Goal: Task Accomplishment & Management: Manage account settings

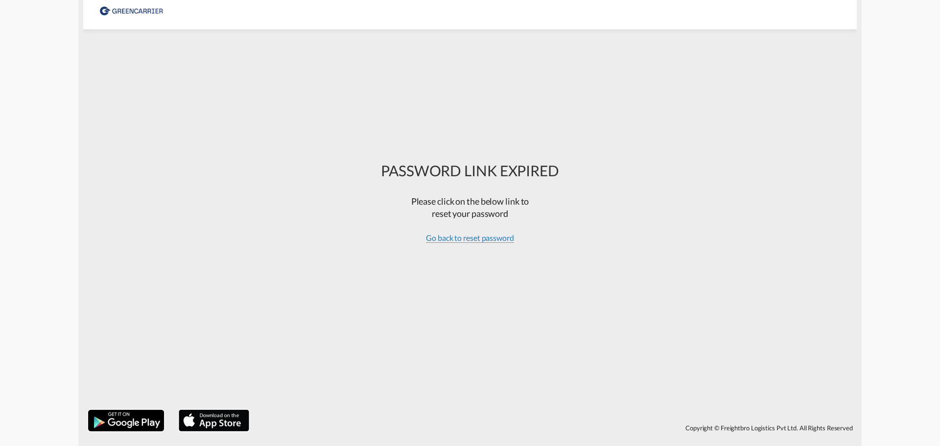
click at [455, 240] on span "Go back to reset password" at bounding box center [470, 238] width 88 height 10
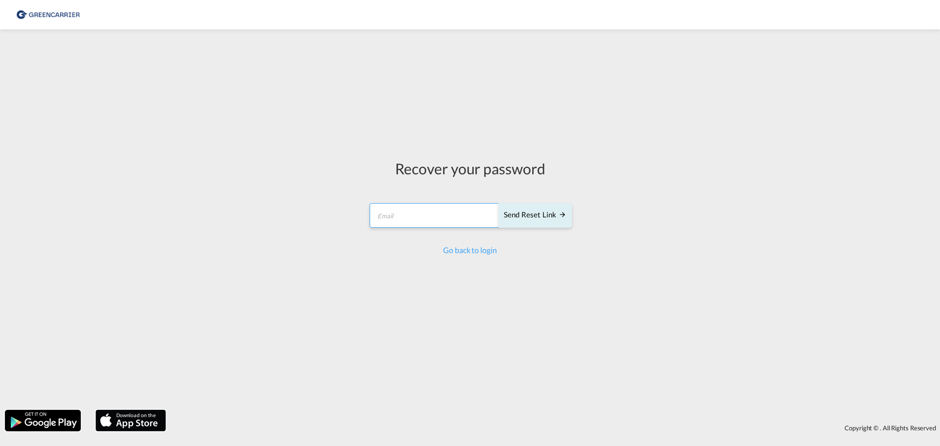
click at [431, 211] on input "email" at bounding box center [435, 215] width 130 height 24
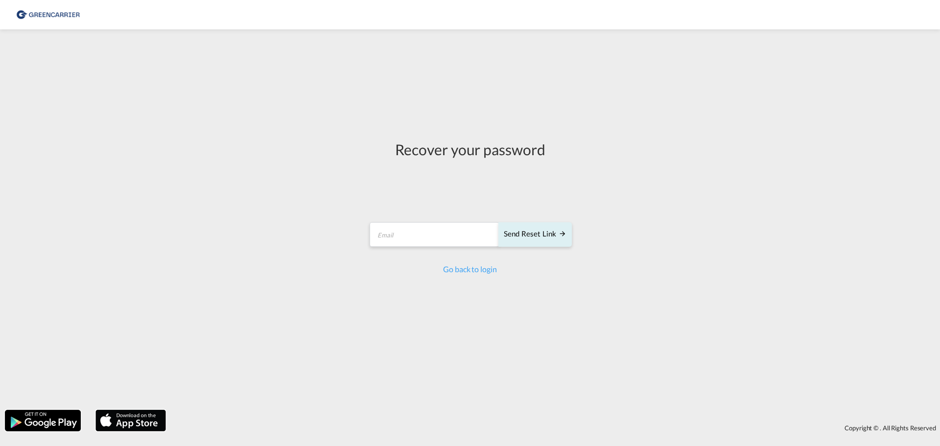
click at [289, 208] on div "Recover your password Send reset link Email field is required Send reset link G…" at bounding box center [470, 219] width 940 height 371
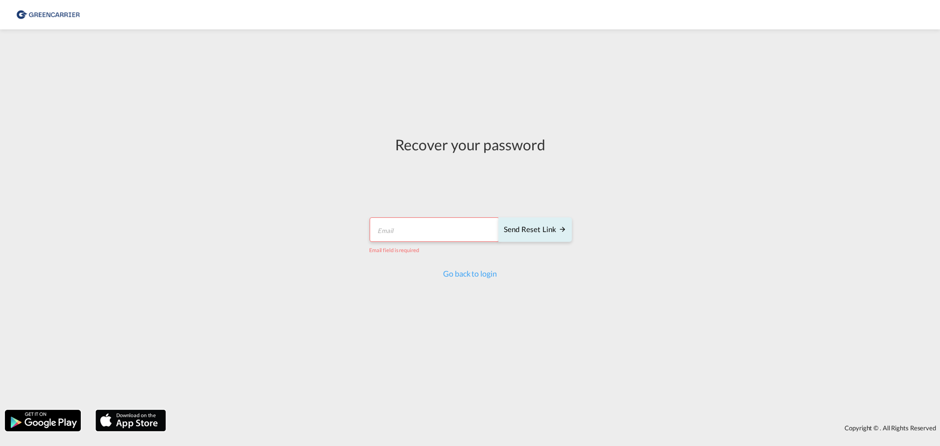
click at [396, 228] on input "email" at bounding box center [435, 229] width 130 height 24
click at [417, 220] on input "email" at bounding box center [435, 229] width 130 height 24
paste input "[EMAIL_ADDRESS][DOMAIN_NAME]"
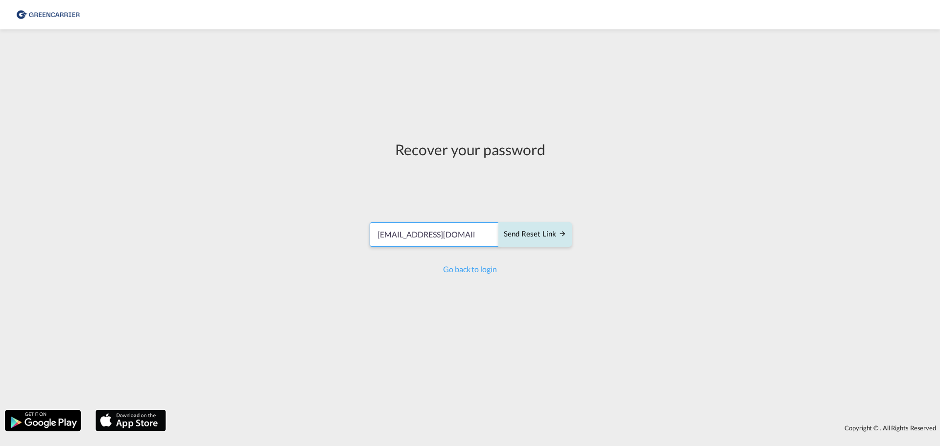
type input "[EMAIL_ADDRESS][DOMAIN_NAME]"
click at [532, 233] on div "Send reset link" at bounding box center [535, 234] width 63 height 11
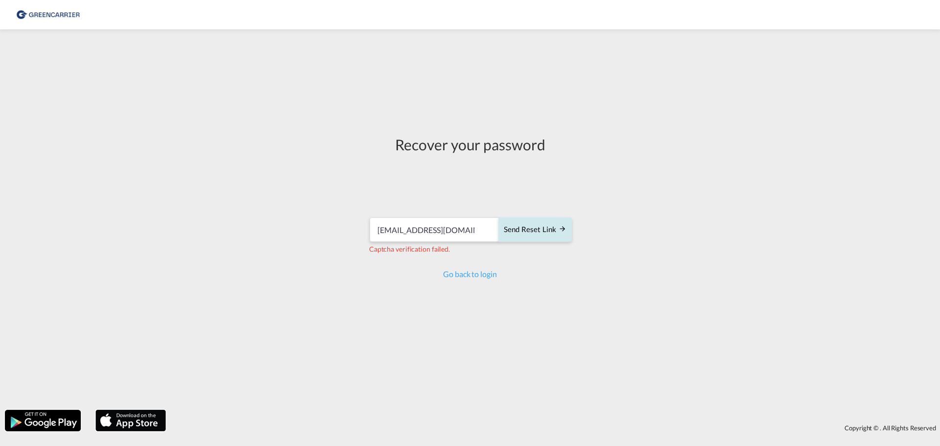
click at [547, 233] on div "Send reset link" at bounding box center [535, 229] width 63 height 11
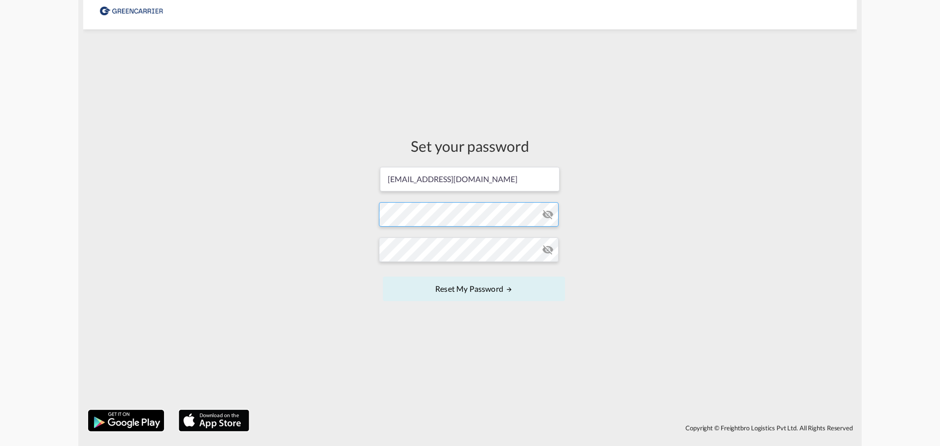
click at [435, 210] on form "[EMAIL_ADDRESS][DOMAIN_NAME] Password must contain the following: A special cha…" at bounding box center [470, 235] width 182 height 138
click at [451, 327] on div "Set your password [EMAIL_ADDRESS][DOMAIN_NAME] Password must contain the follow…" at bounding box center [470, 219] width 197 height 371
click at [465, 221] on form "[EMAIL_ADDRESS][DOMAIN_NAME] Password must contain the following: A special cha…" at bounding box center [470, 235] width 182 height 138
click at [549, 213] on md-icon "icon-eye-off" at bounding box center [548, 215] width 12 height 12
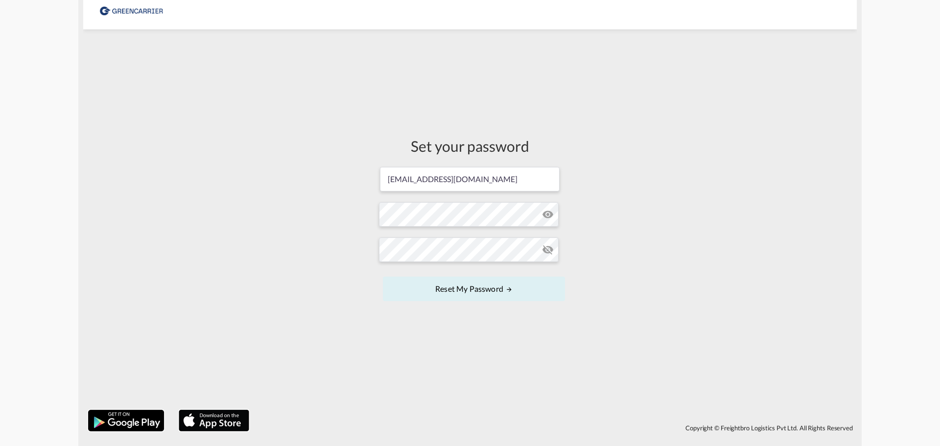
click at [543, 250] on md-icon "icon-eye-off" at bounding box center [548, 250] width 12 height 12
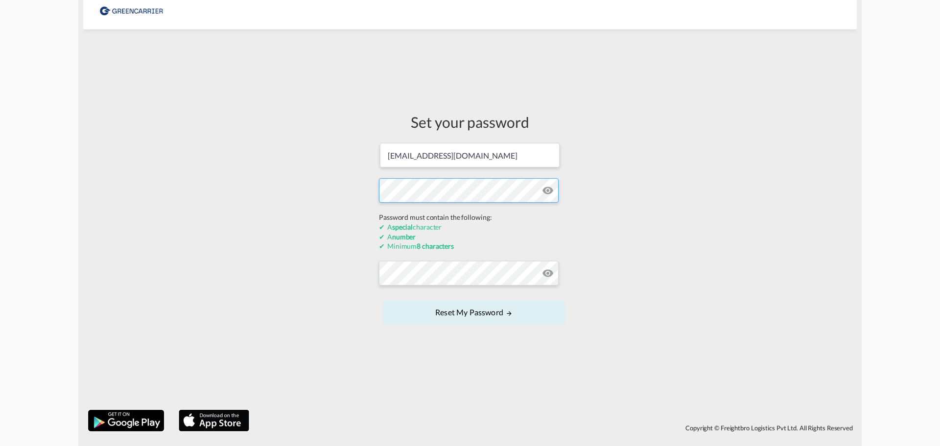
click at [476, 216] on form "[EMAIL_ADDRESS][DOMAIN_NAME] Password must contain the following: A special cha…" at bounding box center [470, 234] width 182 height 185
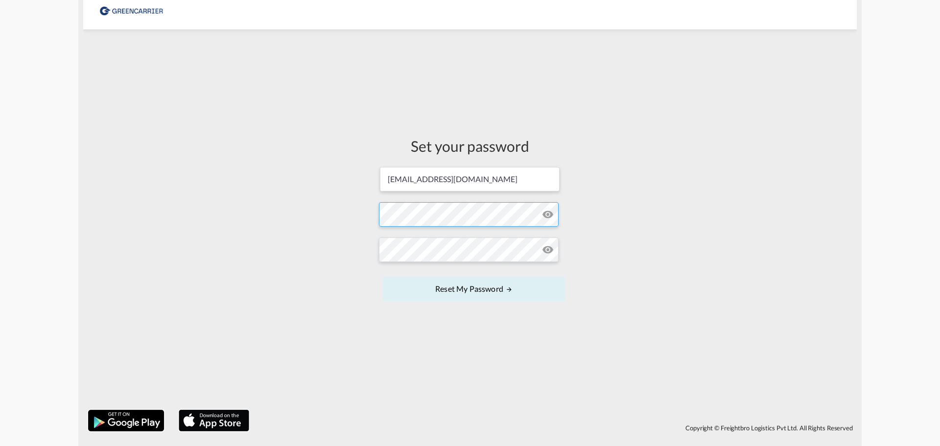
click at [465, 215] on form "[EMAIL_ADDRESS][DOMAIN_NAME] Password must contain the following: A special cha…" at bounding box center [470, 235] width 182 height 138
click at [465, 215] on form "expsea.her@dk.dsv.com Password must contain the following: A special character …" at bounding box center [470, 235] width 182 height 138
click at [489, 340] on div "Set your password expsea.her@dk.dsv.com Password must contain the following: A …" at bounding box center [470, 219] width 197 height 371
click at [484, 293] on button "Reset my password" at bounding box center [474, 289] width 182 height 24
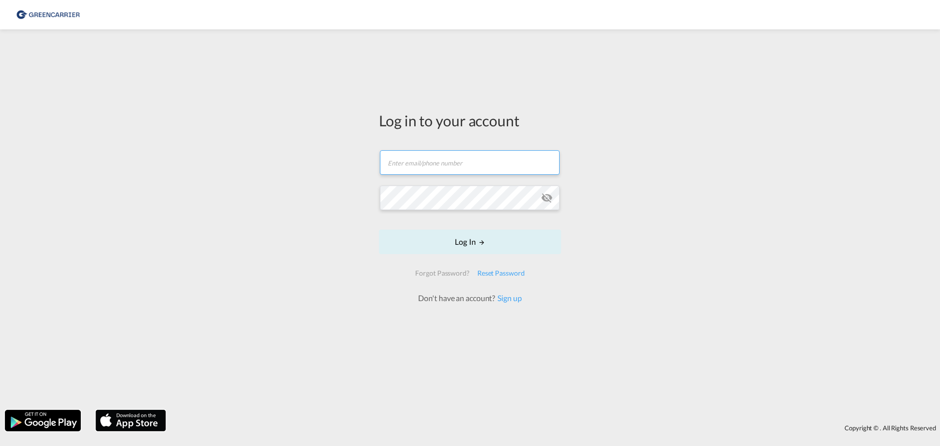
type input "[EMAIL_ADDRESS][DOMAIN_NAME]"
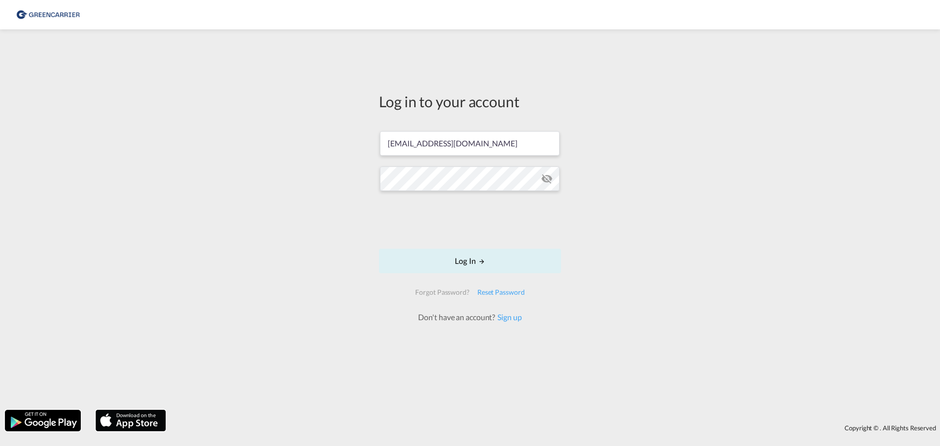
click at [547, 178] on md-icon "icon-eye-off" at bounding box center [547, 179] width 12 height 12
click at [477, 259] on button "Log In" at bounding box center [470, 261] width 182 height 24
